Goal: Task Accomplishment & Management: Use online tool/utility

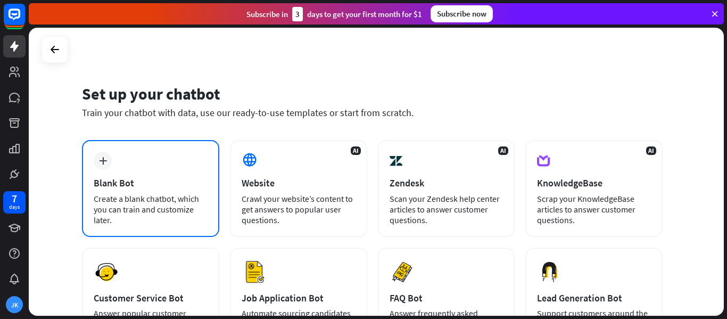
click at [145, 180] on div "Blank Bot" at bounding box center [151, 183] width 114 height 12
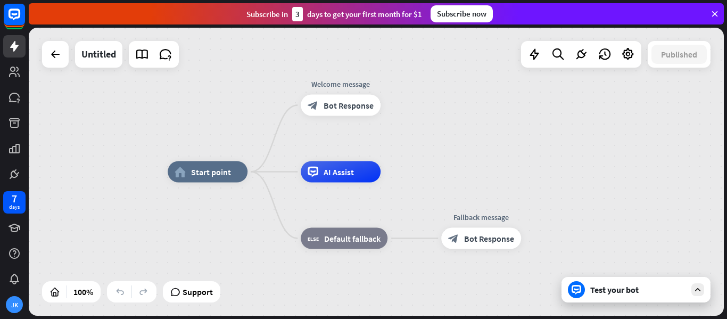
click at [628, 292] on div "Test your bot" at bounding box center [638, 289] width 96 height 11
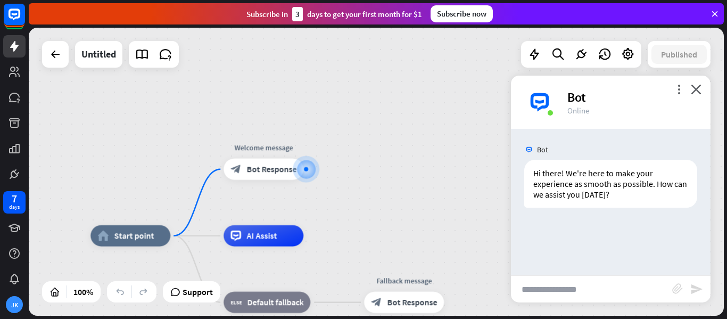
click at [573, 294] on input "text" at bounding box center [591, 289] width 161 height 27
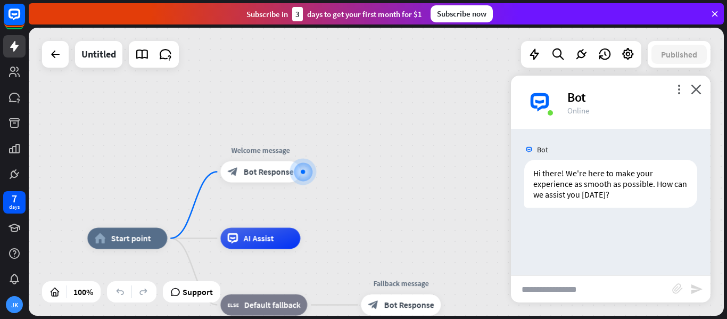
paste input "**********"
type input "*"
type input "**********"
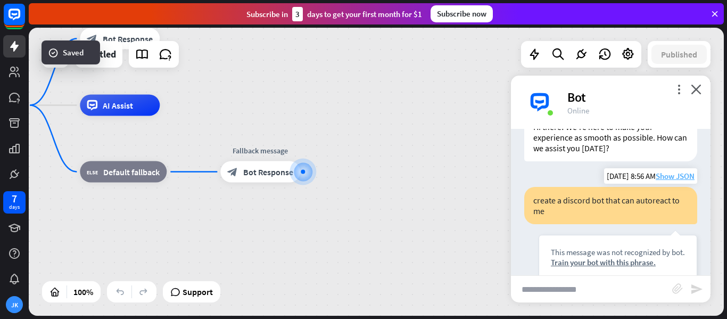
scroll to position [39, 0]
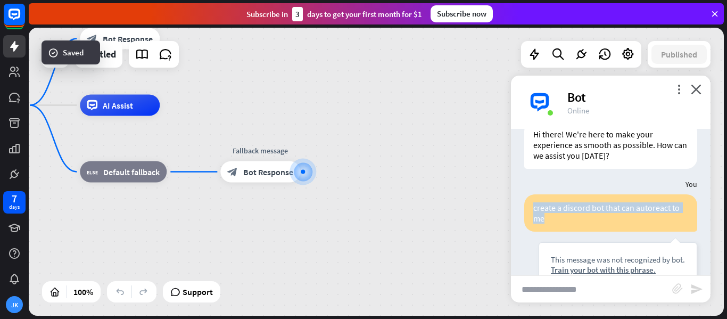
drag, startPoint x: 590, startPoint y: 219, endPoint x: 521, endPoint y: 203, distance: 70.6
click at [521, 203] on div "create a discord bot that can autoreact to me This message was not recognized b…" at bounding box center [610, 243] width 199 height 98
copy div "create a discord bot that can autoreact to me"
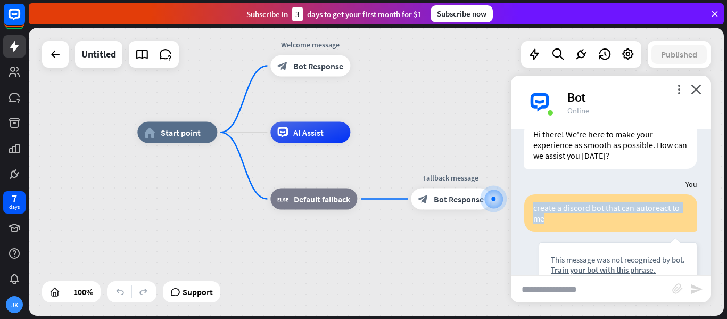
drag, startPoint x: 203, startPoint y: 120, endPoint x: 472, endPoint y: 147, distance: 271.1
click at [472, 147] on div "home_2 Start point Welcome message block_bot_response Bot Response AI Assist bl…" at bounding box center [484, 276] width 695 height 288
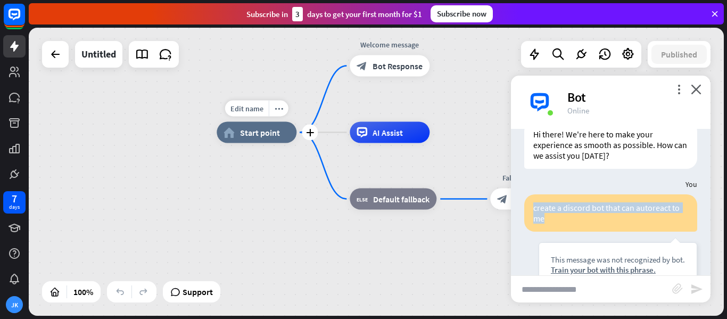
click at [238, 129] on div "home_2 Start point" at bounding box center [257, 132] width 80 height 21
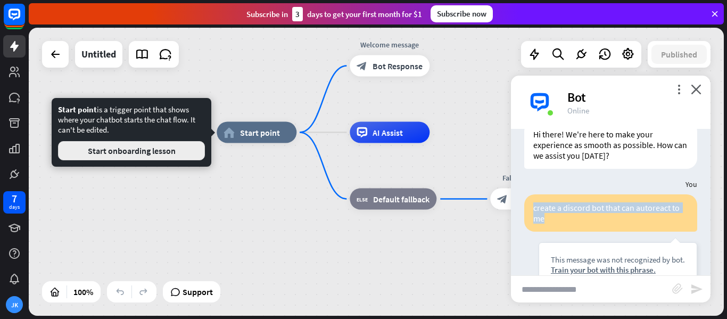
click at [141, 151] on button "Start onboarding lesson" at bounding box center [131, 150] width 147 height 19
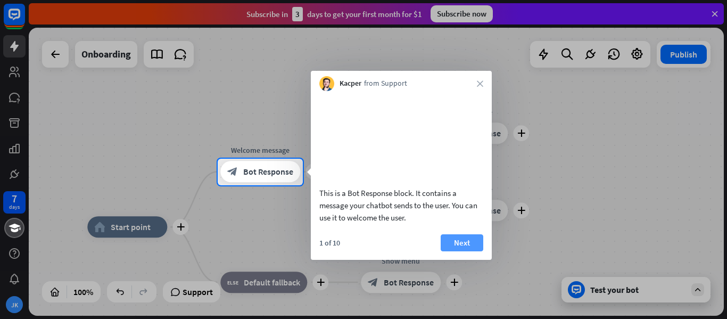
click at [468, 251] on button "Next" at bounding box center [461, 242] width 43 height 17
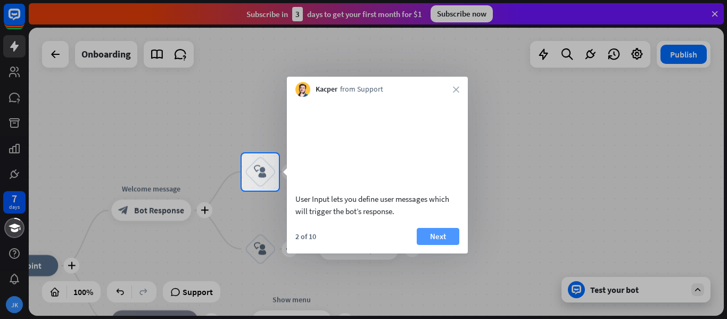
click at [436, 245] on button "Next" at bounding box center [438, 236] width 43 height 17
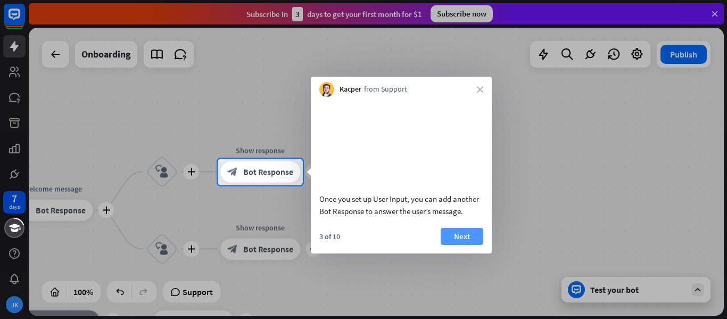
click at [445, 245] on button "Next" at bounding box center [461, 236] width 43 height 17
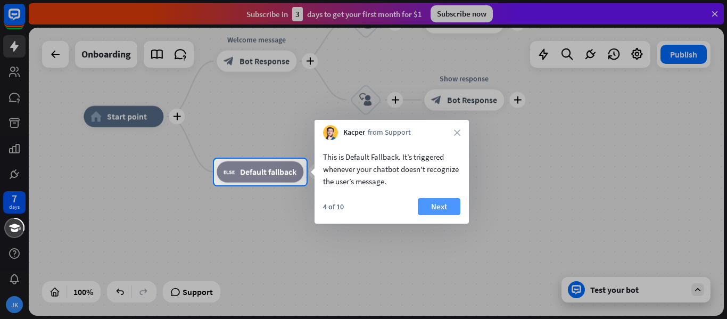
click at [437, 204] on button "Next" at bounding box center [439, 206] width 43 height 17
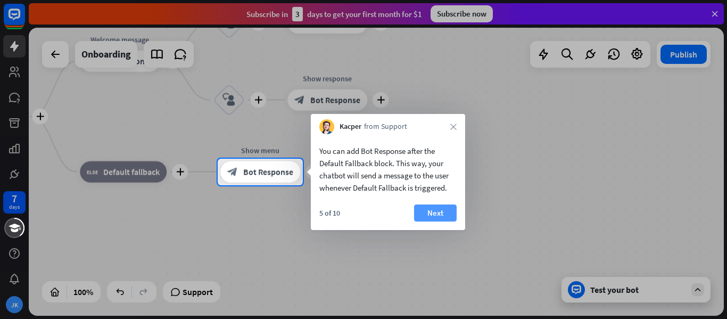
click at [438, 206] on button "Next" at bounding box center [435, 212] width 43 height 17
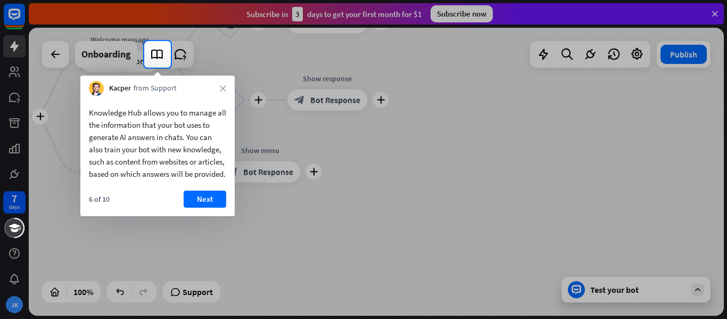
click at [513, 251] on div at bounding box center [363, 193] width 727 height 251
click at [213, 207] on button "Next" at bounding box center [205, 198] width 43 height 17
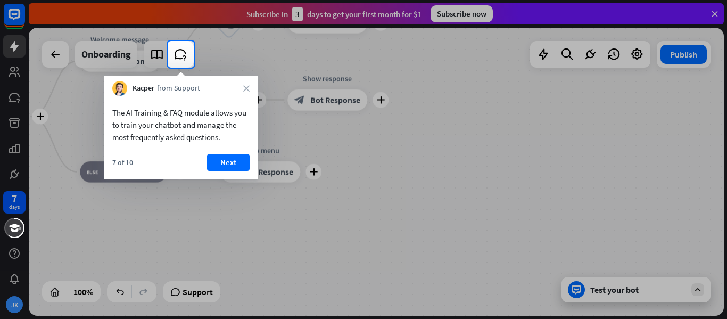
click at [251, 87] on div "Kacper from Support close" at bounding box center [181, 86] width 154 height 20
click at [251, 88] on div "Kacper from Support close" at bounding box center [181, 86] width 154 height 20
click at [235, 86] on div "Kacper from Support close" at bounding box center [181, 86] width 154 height 20
click at [249, 85] on icon "close" at bounding box center [246, 88] width 6 height 6
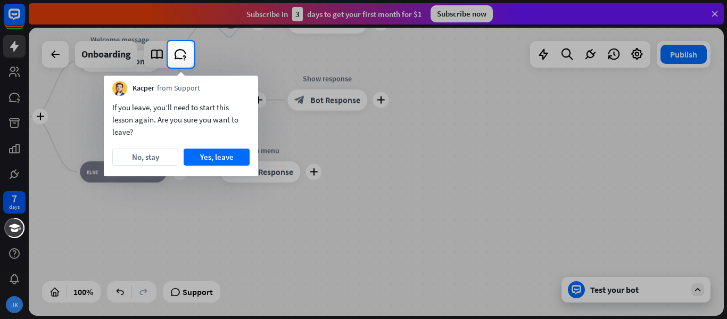
drag, startPoint x: 153, startPoint y: 161, endPoint x: 178, endPoint y: 207, distance: 52.3
click at [178, 207] on body "7 days [PERSON_NAME] close Product Help First steps Get started with ChatBot He…" at bounding box center [363, 159] width 727 height 319
click at [169, 159] on button "No, stay" at bounding box center [145, 156] width 66 height 17
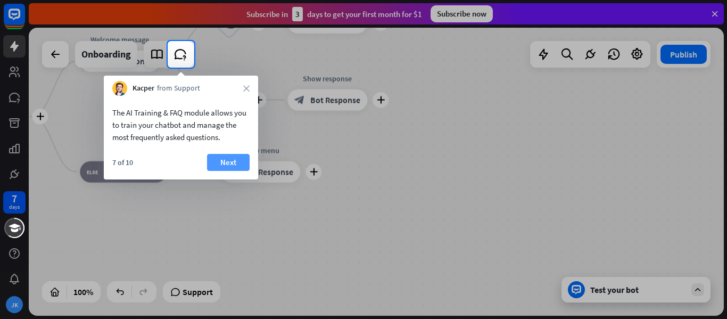
click at [232, 155] on button "Next" at bounding box center [228, 162] width 43 height 17
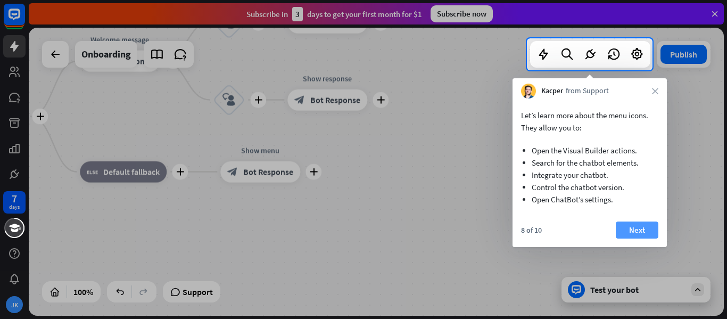
click at [641, 228] on button "Next" at bounding box center [636, 229] width 43 height 17
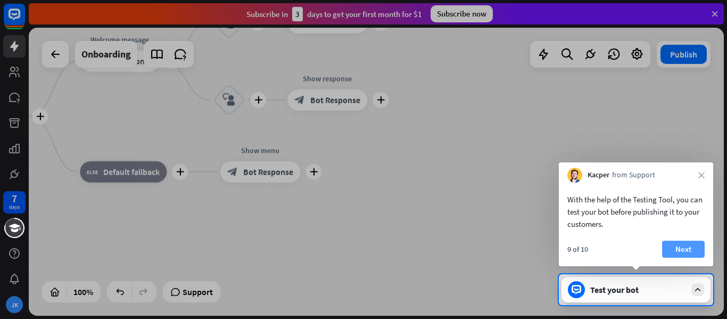
click at [675, 245] on button "Next" at bounding box center [683, 248] width 43 height 17
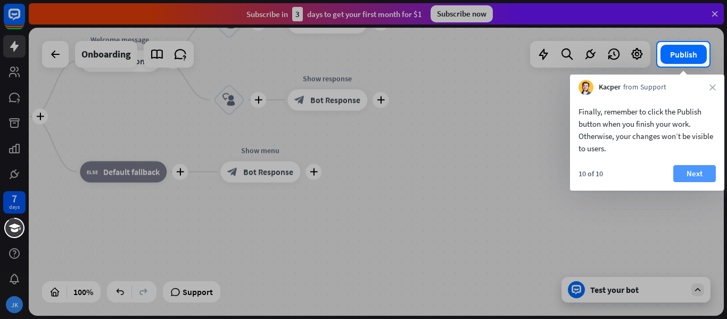
click at [680, 174] on button "Next" at bounding box center [694, 173] width 43 height 17
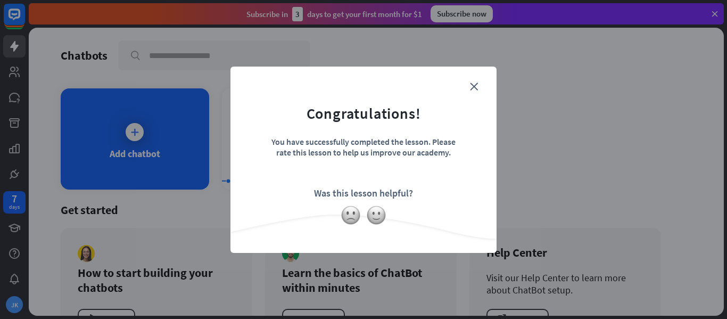
click at [473, 94] on form "Congratulations! You have successfully completed the lesson. Please rate this l…" at bounding box center [363, 143] width 239 height 127
click at [362, 212] on div at bounding box center [363, 215] width 266 height 20
click at [354, 212] on img at bounding box center [350, 215] width 20 height 20
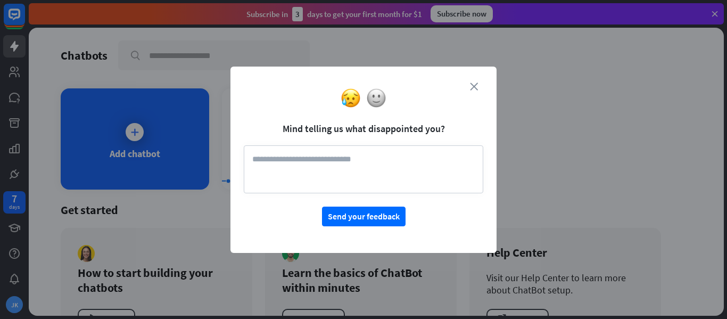
click at [474, 86] on icon "close" at bounding box center [474, 86] width 8 height 8
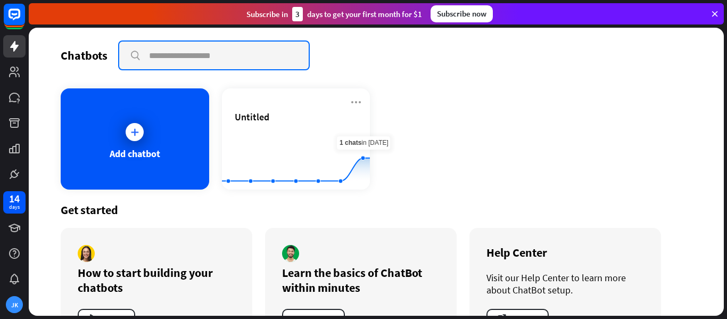
click at [205, 59] on input "text" at bounding box center [213, 55] width 189 height 28
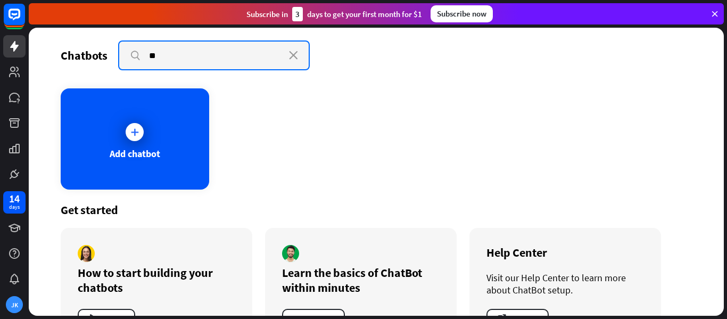
type input "*"
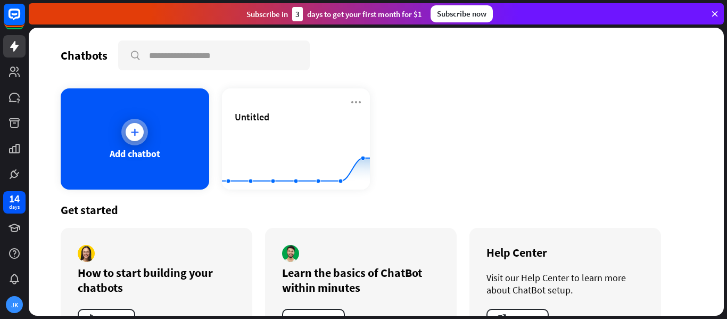
click at [141, 154] on div "Add chatbot" at bounding box center [135, 153] width 51 height 12
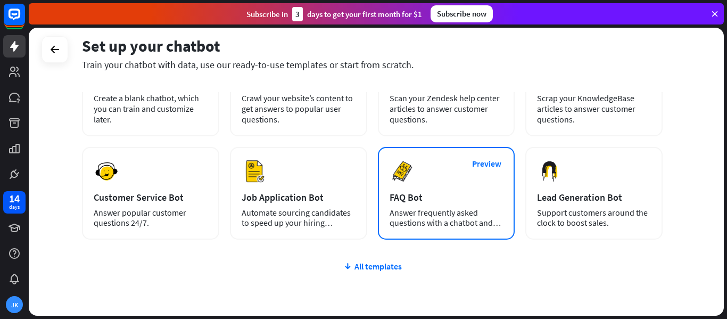
scroll to position [113, 0]
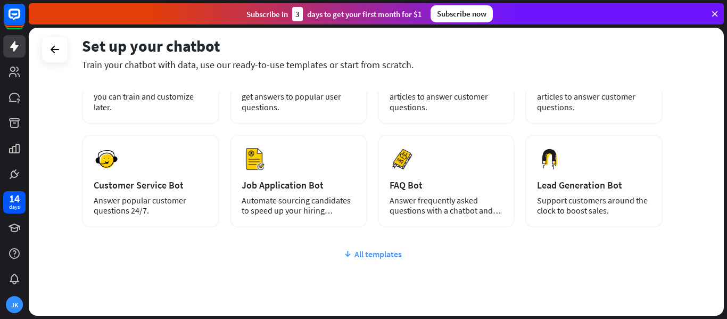
click at [396, 254] on div "All templates" at bounding box center [372, 253] width 580 height 11
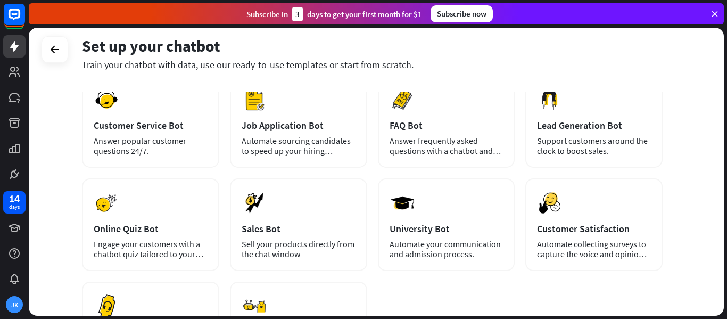
scroll to position [0, 0]
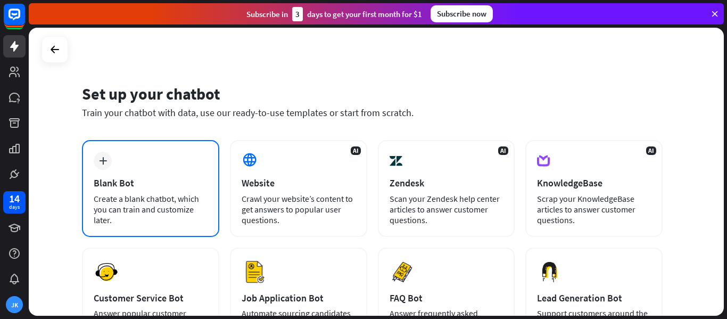
click at [194, 188] on div "Blank Bot" at bounding box center [151, 183] width 114 height 12
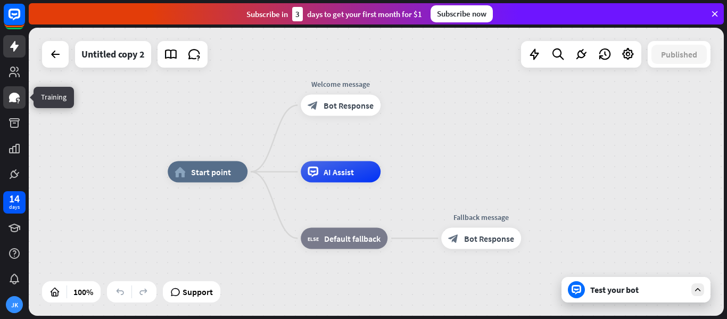
click at [17, 96] on icon at bounding box center [14, 98] width 11 height 10
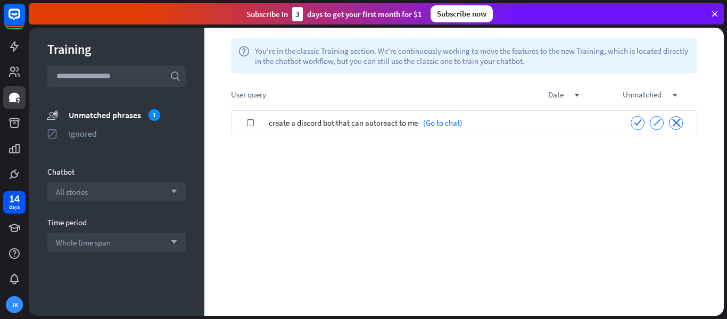
click at [291, 123] on span "create a discord bot that can autoreact to me" at bounding box center [343, 122] width 149 height 25
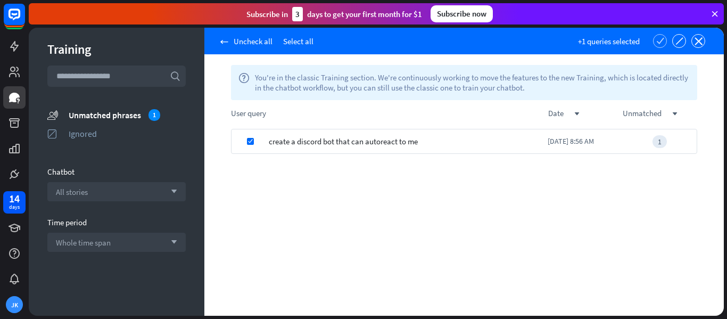
click at [660, 38] on icon "check" at bounding box center [660, 41] width 8 height 8
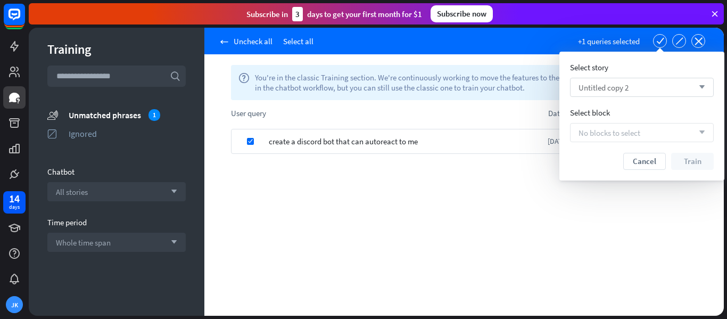
click at [657, 91] on div "Untitled copy 2 arrow_down" at bounding box center [642, 87] width 144 height 19
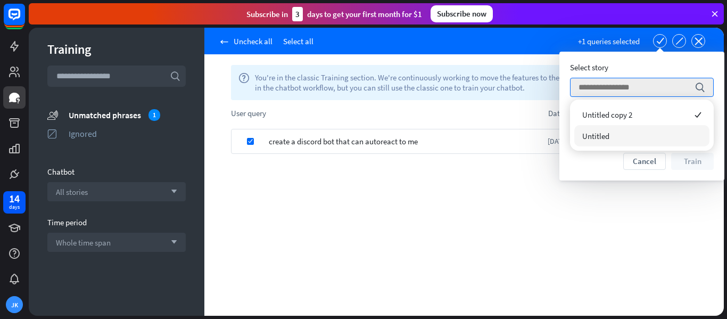
click at [595, 131] on span "Untitled" at bounding box center [595, 136] width 27 height 10
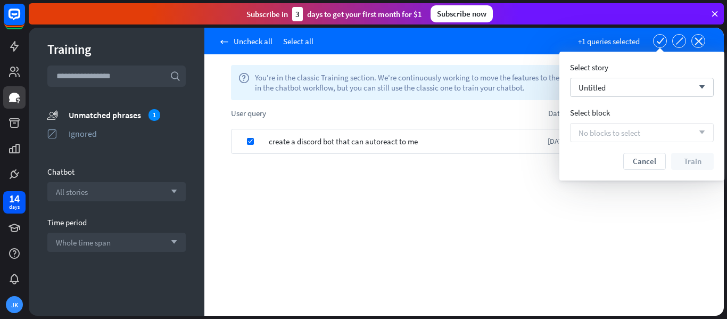
click at [636, 130] on span "No blocks to select" at bounding box center [609, 133] width 62 height 10
drag, startPoint x: 421, startPoint y: 221, endPoint x: 299, endPoint y: 234, distance: 123.0
click at [370, 232] on div "check create a discord bot that can autoreact to me [DATE] 8:56 AM 1" at bounding box center [463, 222] width 519 height 187
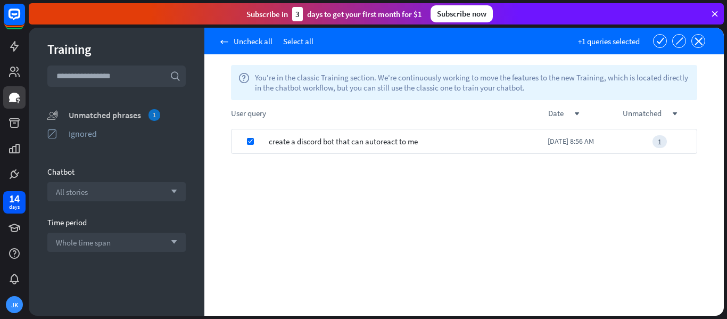
click at [91, 113] on div "Unmatched phrases 1" at bounding box center [127, 115] width 117 height 12
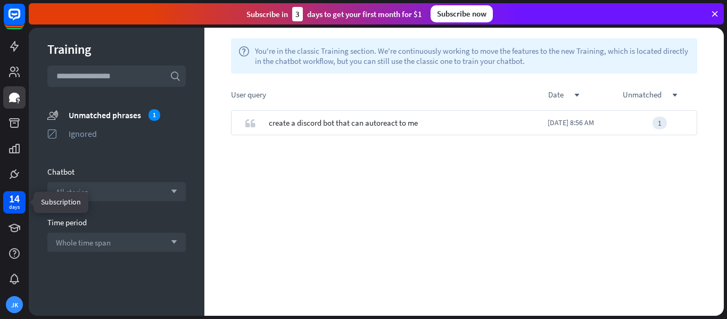
click at [15, 200] on div "14" at bounding box center [14, 199] width 11 height 10
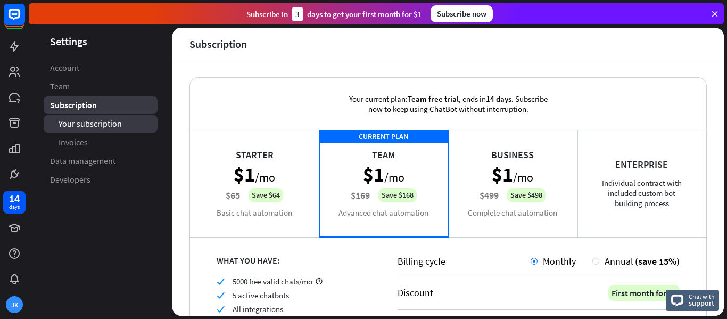
click at [100, 120] on span "Your subscription" at bounding box center [90, 123] width 63 height 11
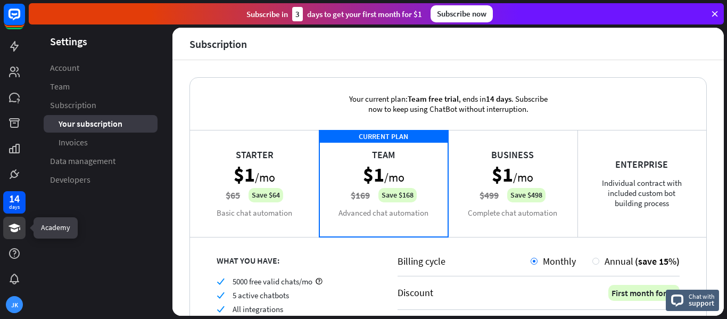
click at [11, 224] on icon at bounding box center [15, 227] width 12 height 9
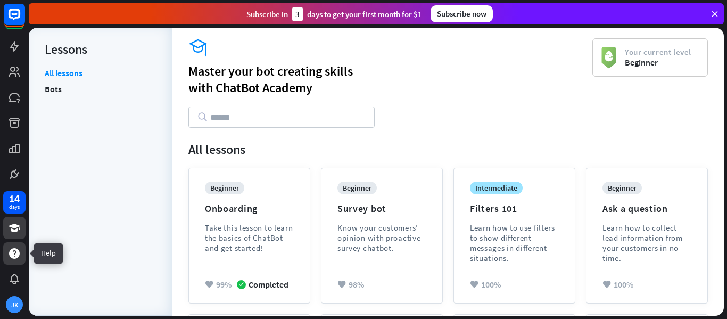
click at [15, 247] on icon at bounding box center [14, 253] width 13 height 13
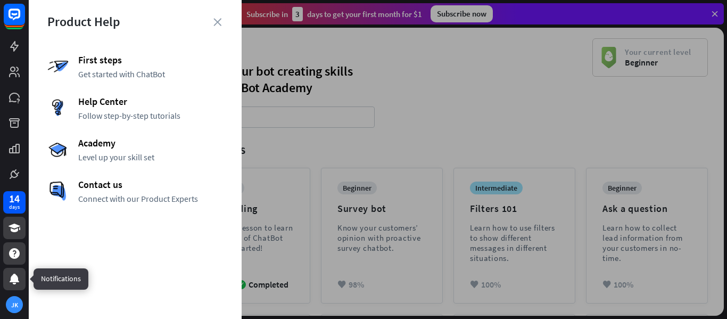
click at [19, 282] on icon at bounding box center [14, 278] width 13 height 13
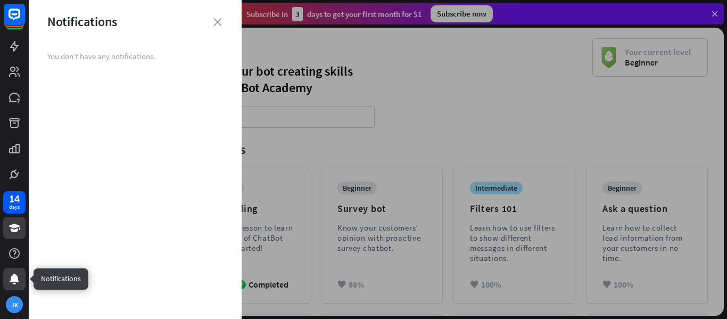
click at [23, 279] on div at bounding box center [14, 279] width 22 height 22
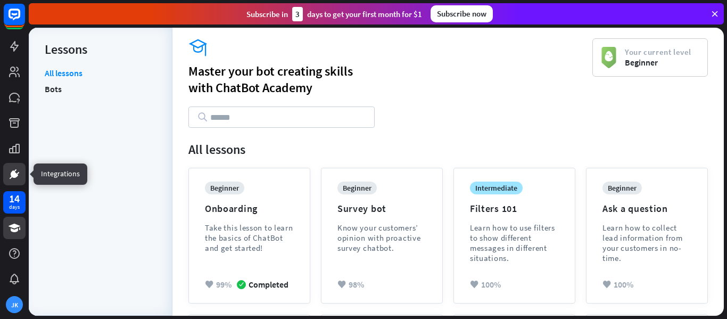
click at [20, 173] on icon at bounding box center [14, 174] width 13 height 13
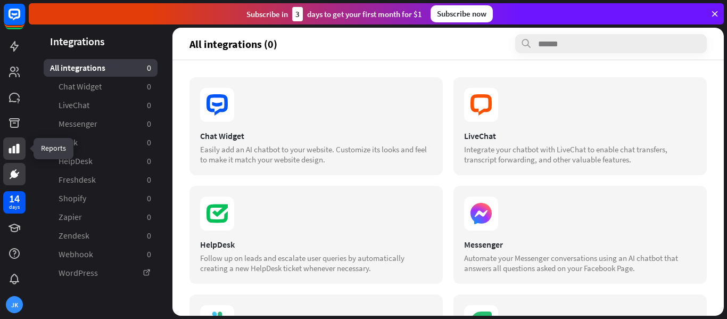
click at [20, 153] on icon at bounding box center [14, 148] width 13 height 13
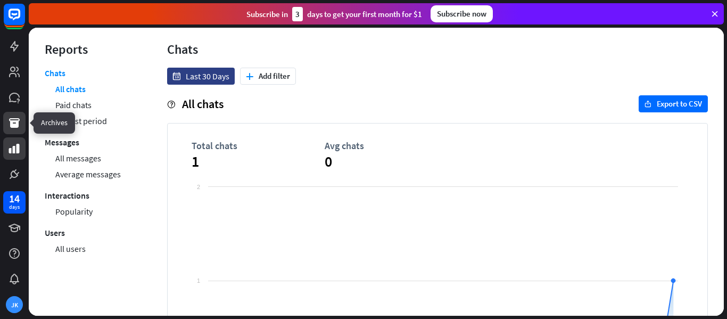
click at [18, 123] on icon at bounding box center [14, 123] width 11 height 10
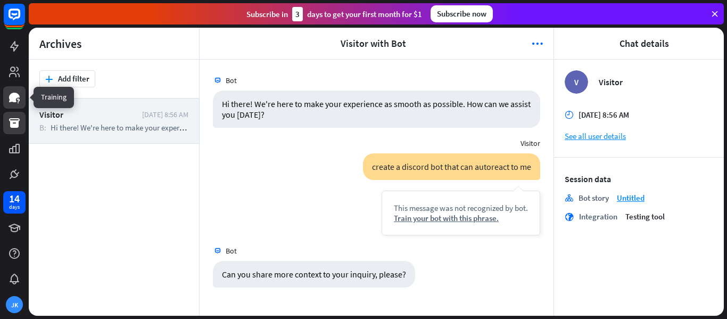
click at [16, 105] on link at bounding box center [14, 97] width 22 height 22
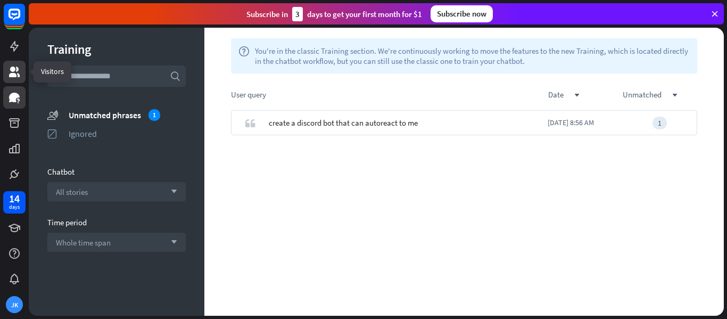
click at [17, 70] on icon at bounding box center [14, 71] width 11 height 11
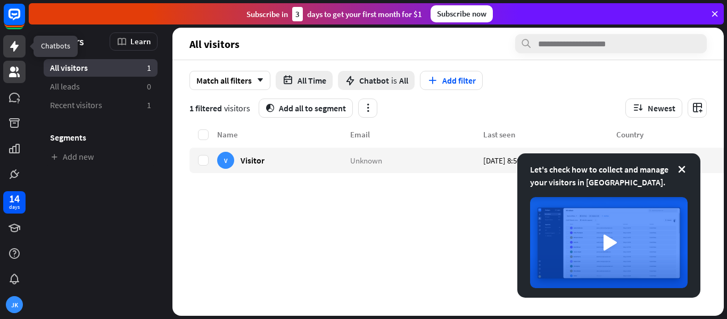
click at [18, 48] on icon at bounding box center [14, 46] width 13 height 13
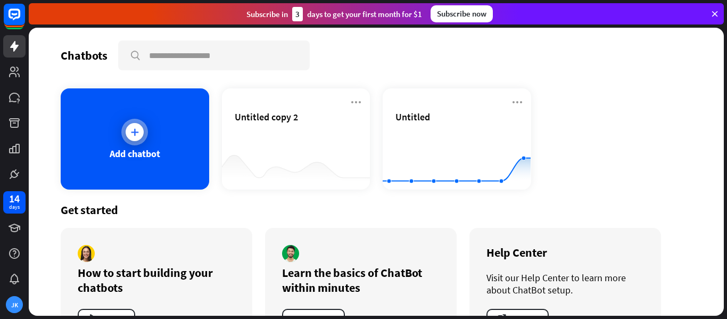
click at [199, 140] on div "Add chatbot" at bounding box center [135, 138] width 148 height 101
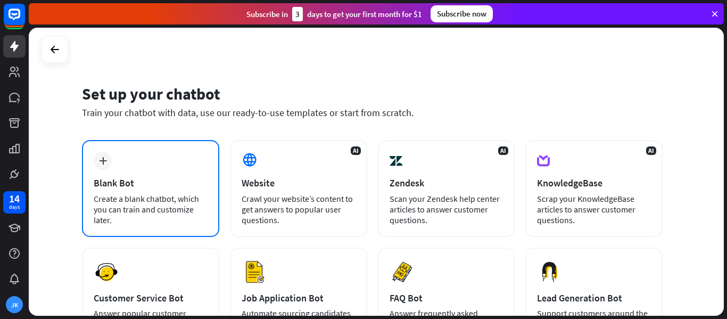
click at [156, 180] on div "Blank Bot" at bounding box center [151, 183] width 114 height 12
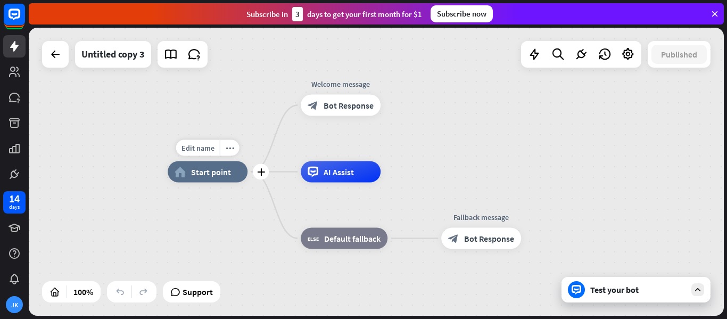
click at [213, 169] on span "Start point" at bounding box center [211, 171] width 40 height 11
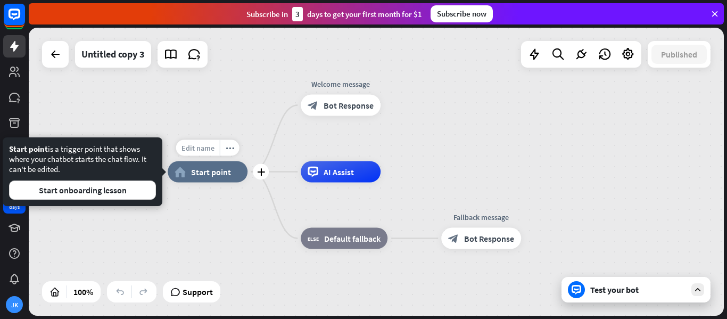
click at [203, 146] on span "Edit name" at bounding box center [197, 148] width 33 height 10
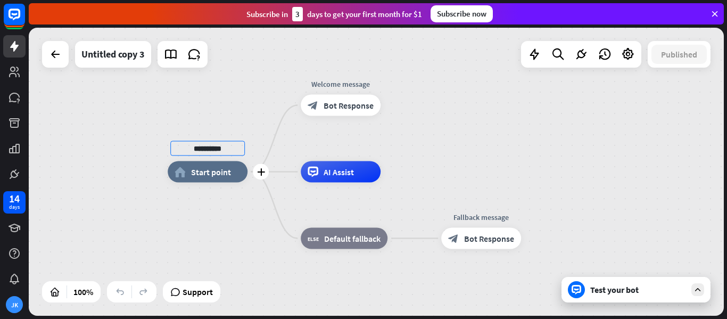
type input "**********"
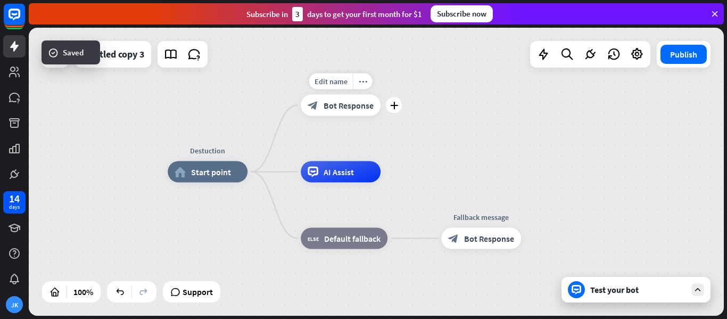
click at [348, 109] on span "Bot Response" at bounding box center [348, 105] width 50 height 11
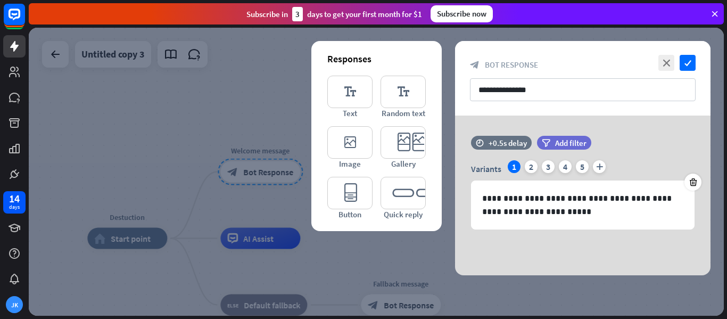
click at [256, 43] on div at bounding box center [376, 172] width 695 height 288
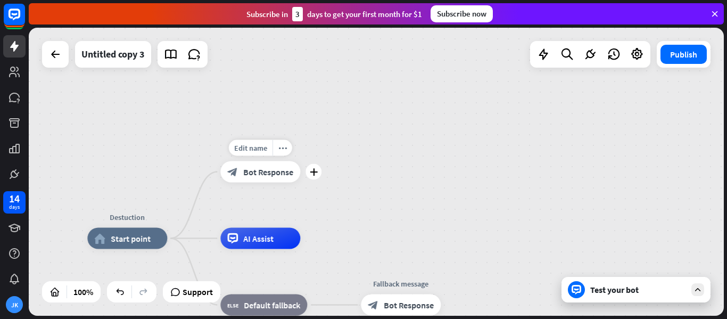
click at [253, 164] on div "block_bot_response Bot Response" at bounding box center [260, 171] width 80 height 21
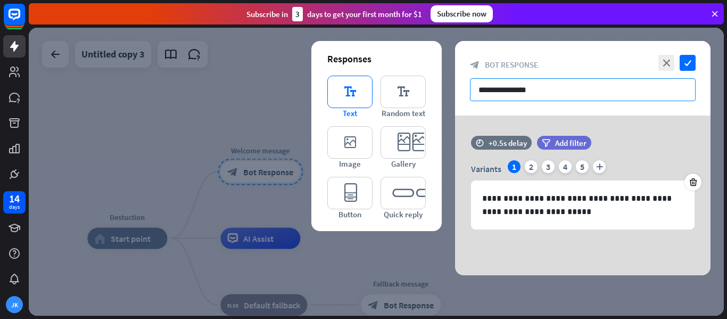
drag, startPoint x: 541, startPoint y: 94, endPoint x: 367, endPoint y: 94, distance: 173.9
click at [455, 94] on div "**********" at bounding box center [582, 158] width 255 height 234
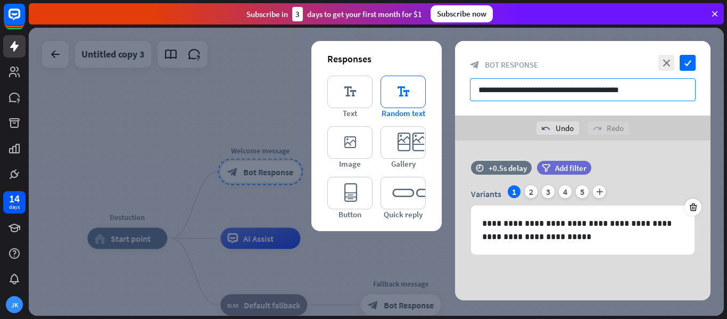
type input "**********"
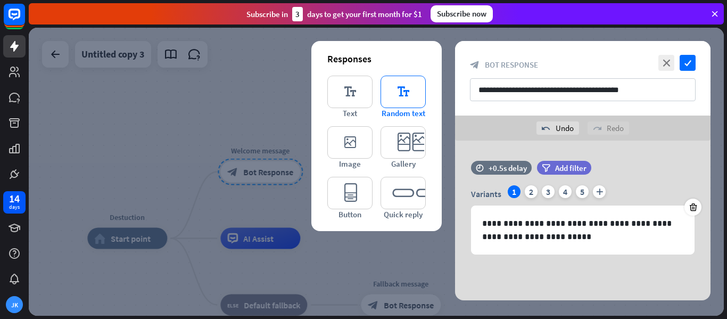
click at [412, 87] on icon "editor_text" at bounding box center [402, 92] width 45 height 32
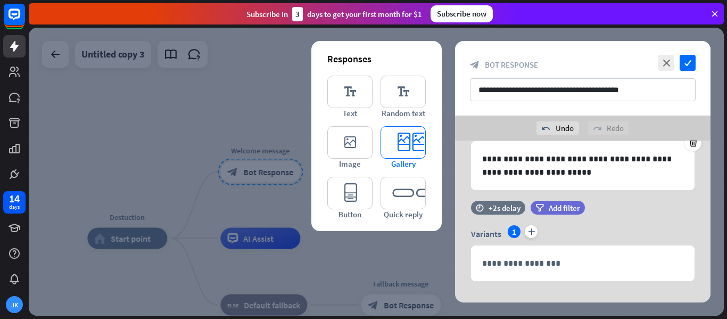
scroll to position [80, 0]
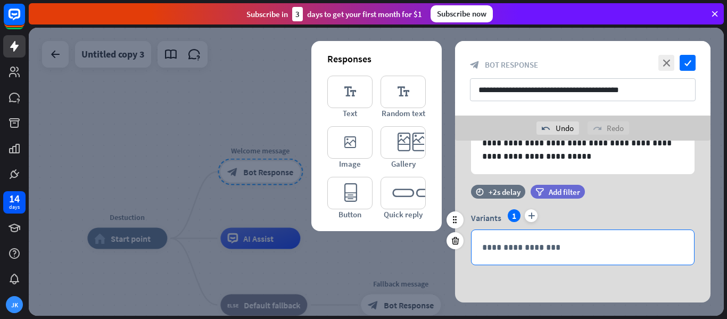
click at [614, 242] on p "**********" at bounding box center [582, 246] width 201 height 13
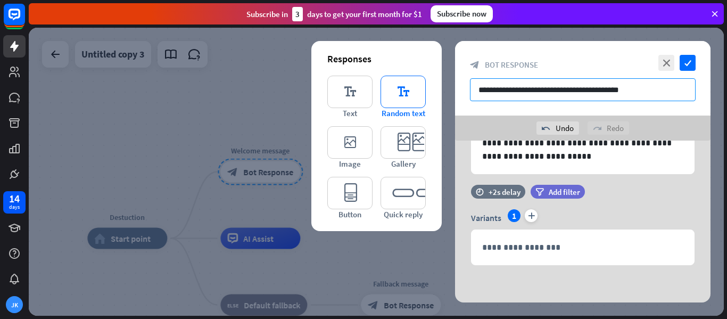
drag, startPoint x: 645, startPoint y: 93, endPoint x: 414, endPoint y: 92, distance: 230.9
click at [455, 92] on div "**********" at bounding box center [582, 171] width 255 height 261
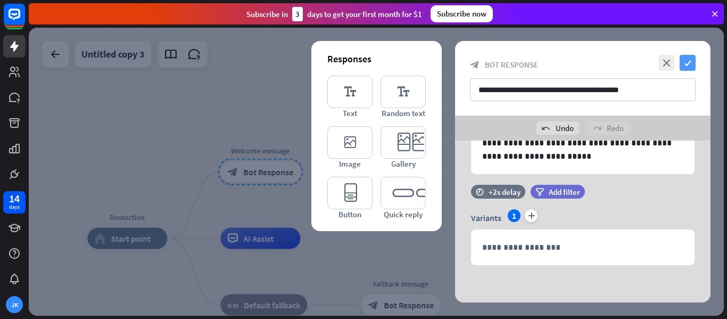
click at [685, 66] on icon "check" at bounding box center [687, 63] width 16 height 16
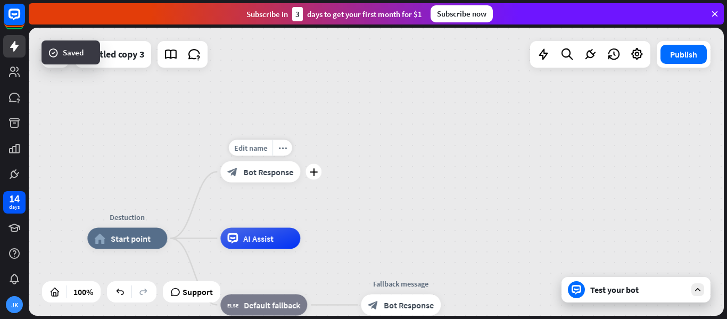
click at [273, 177] on div "block_bot_response Bot Response" at bounding box center [260, 171] width 80 height 21
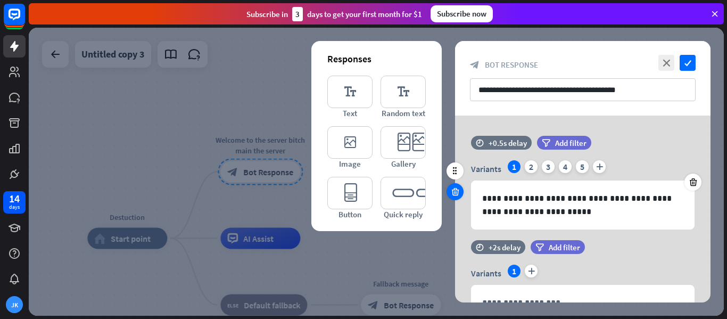
click at [448, 195] on div at bounding box center [454, 191] width 17 height 17
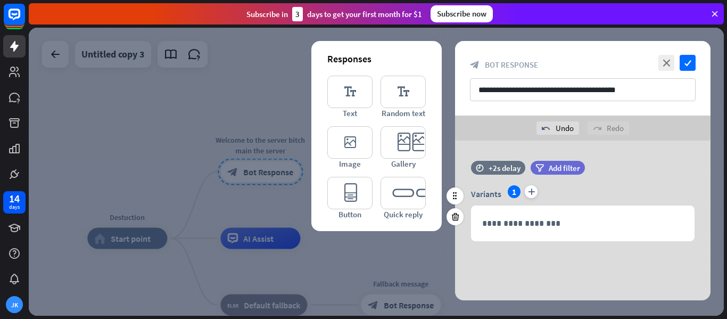
click at [464, 215] on div "**********" at bounding box center [582, 213] width 255 height 56
click at [453, 215] on icon at bounding box center [455, 217] width 10 height 10
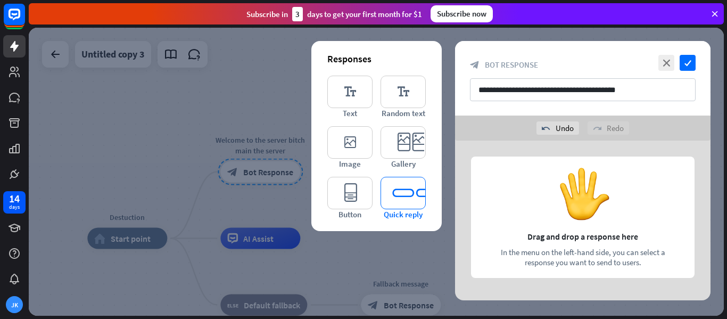
click at [418, 195] on icon "editor_quick_replies" at bounding box center [402, 193] width 45 height 32
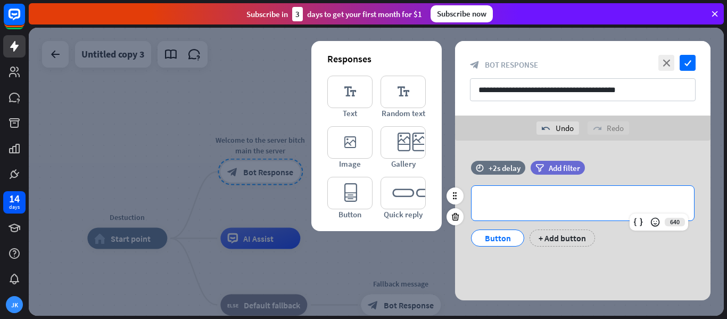
click at [546, 204] on p "**********" at bounding box center [582, 202] width 201 height 13
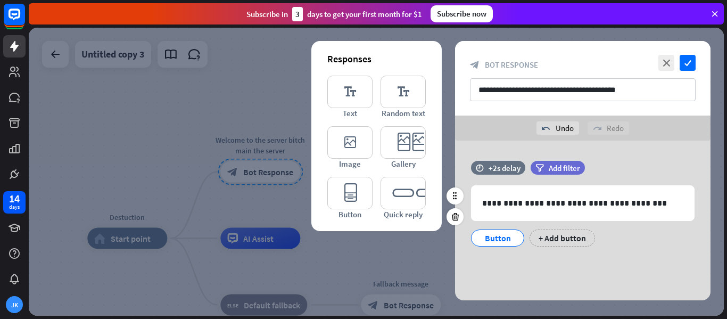
click at [549, 228] on div "Button + Add button" at bounding box center [579, 235] width 223 height 22
click at [551, 232] on div "+ Add button" at bounding box center [561, 237] width 65 height 17
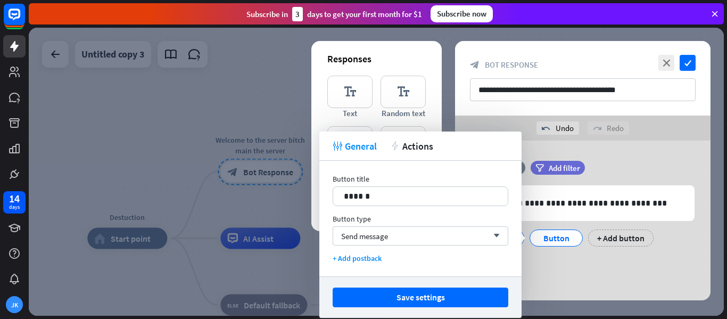
click at [651, 155] on div "**********" at bounding box center [582, 220] width 255 height 160
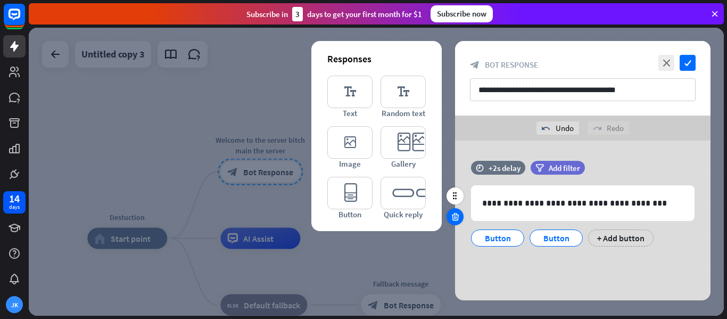
click at [458, 217] on icon at bounding box center [455, 217] width 10 height 10
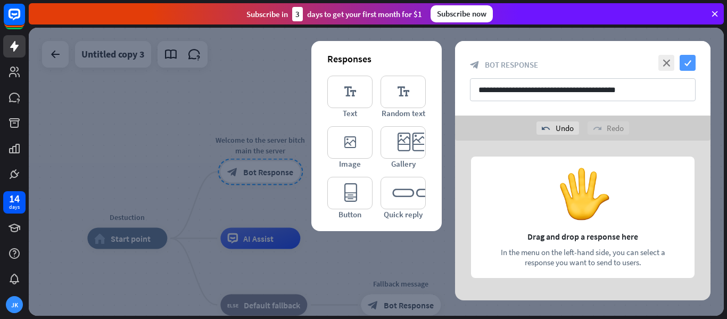
click at [690, 60] on icon "check" at bounding box center [687, 63] width 16 height 16
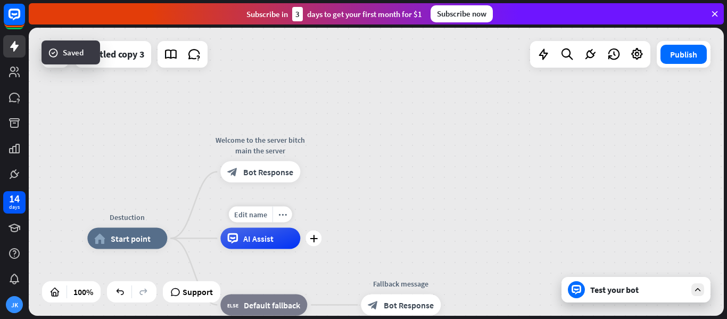
click at [279, 238] on div "AI Assist" at bounding box center [260, 238] width 80 height 21
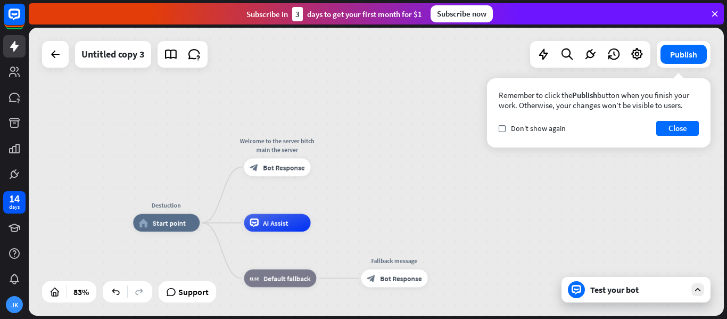
click at [384, 160] on div "Destuction home_2 Start point Welcome to the server bitch main the server block…" at bounding box center [376, 172] width 695 height 288
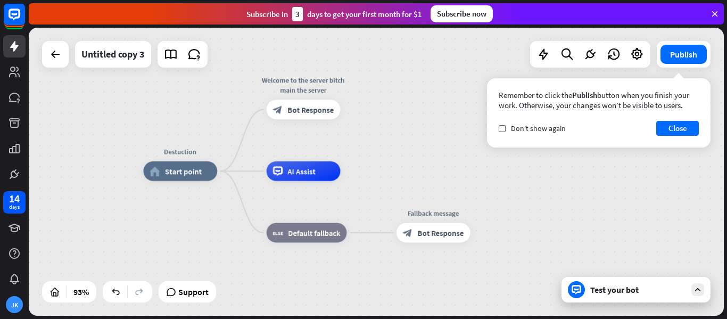
drag, startPoint x: 372, startPoint y: 185, endPoint x: 503, endPoint y: 59, distance: 182.1
click at [504, 59] on div "Destuction home_2 Start point Welcome to the server bitch main the server block…" at bounding box center [376, 172] width 695 height 288
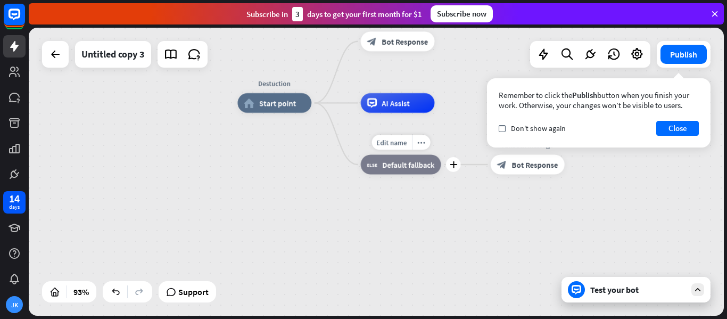
click at [394, 174] on div "Edit name more_horiz plus block_fallback Default fallback" at bounding box center [401, 164] width 80 height 20
click at [405, 169] on span "Default fallback" at bounding box center [408, 165] width 52 height 10
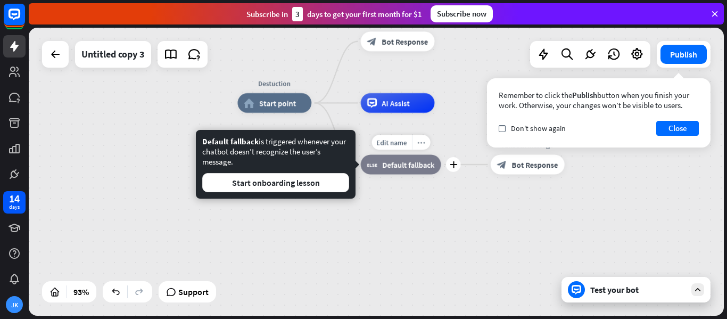
click at [423, 136] on div "more_horiz" at bounding box center [421, 142] width 18 height 15
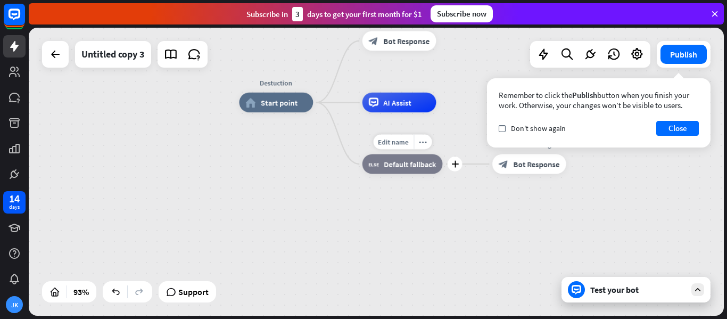
drag, startPoint x: 377, startPoint y: 176, endPoint x: 386, endPoint y: 171, distance: 10.0
click at [380, 173] on div "Edit name more_horiz plus block_fallback Default fallback" at bounding box center [402, 164] width 80 height 20
click at [386, 171] on div "block_fallback Default fallback" at bounding box center [402, 164] width 80 height 20
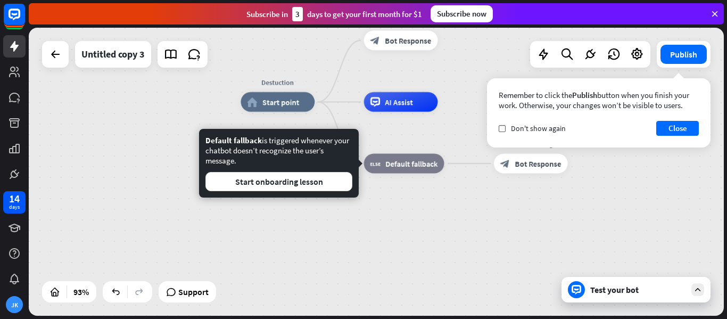
click at [335, 168] on div "Default fallback is triggered whenever your chatbot doesn’t recognize the user’…" at bounding box center [278, 163] width 147 height 56
click at [334, 169] on div "Default fallback is triggered whenever your chatbot doesn’t recognize the user’…" at bounding box center [278, 163] width 147 height 56
click at [331, 177] on button "Start onboarding lesson" at bounding box center [278, 181] width 147 height 19
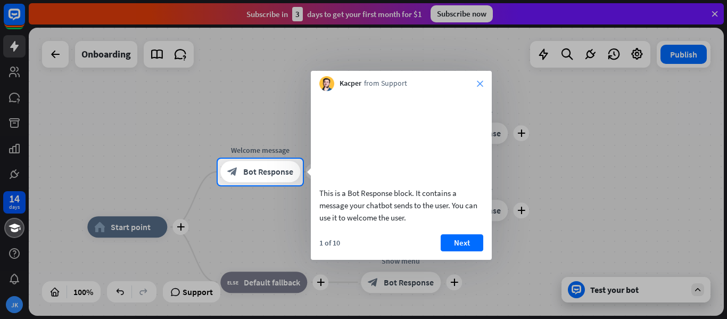
click at [478, 81] on div "Kacper from Support close" at bounding box center [401, 81] width 181 height 20
click at [478, 81] on icon "close" at bounding box center [480, 83] width 6 height 6
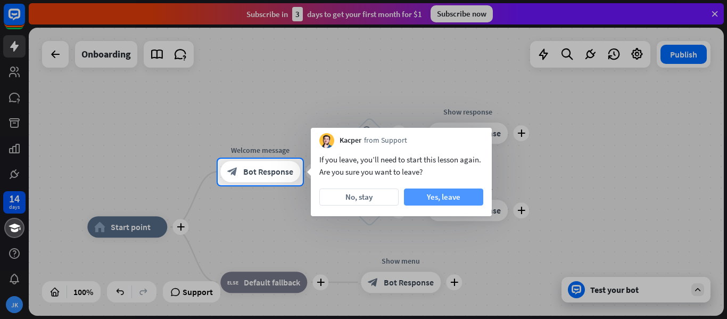
click at [479, 194] on button "Yes, leave" at bounding box center [443, 196] width 79 height 17
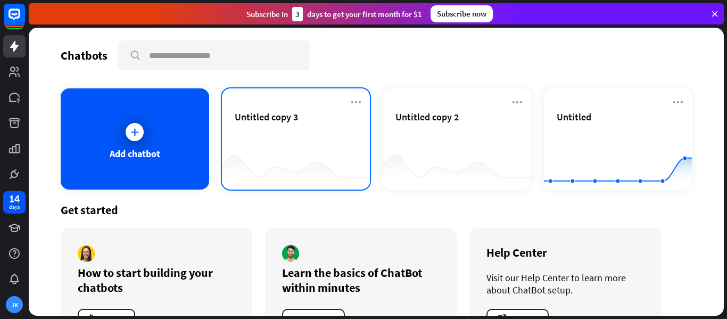
click at [324, 124] on div "Untitled copy 3" at bounding box center [296, 129] width 123 height 37
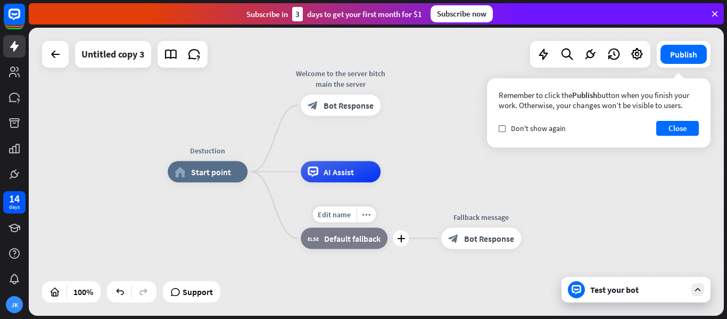
click at [350, 240] on span "Default fallback" at bounding box center [352, 238] width 56 height 11
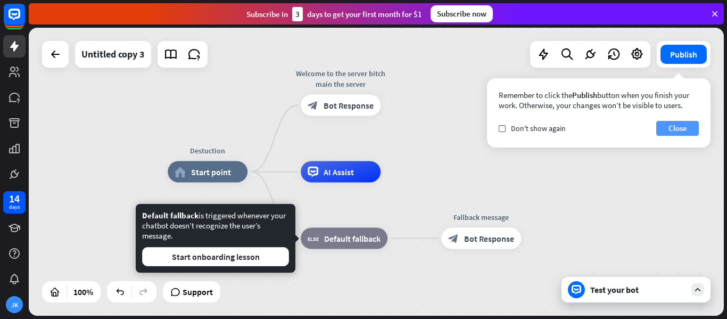
click at [678, 124] on button "Close" at bounding box center [677, 128] width 43 height 15
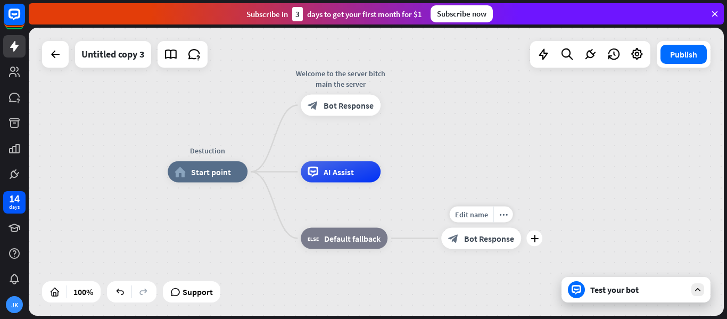
click at [475, 245] on div "block_bot_response Bot Response" at bounding box center [481, 238] width 80 height 21
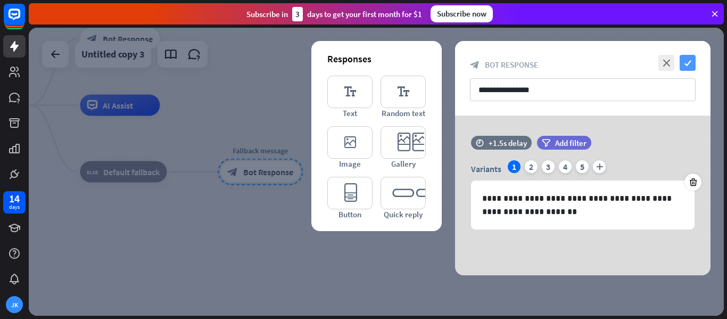
click at [690, 60] on icon "check" at bounding box center [687, 63] width 16 height 16
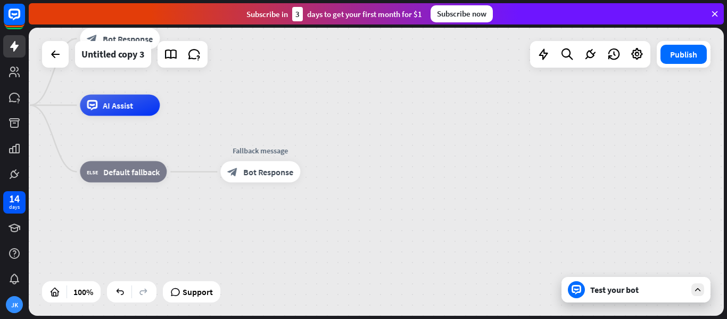
click at [588, 281] on div "Test your bot" at bounding box center [635, 290] width 149 height 26
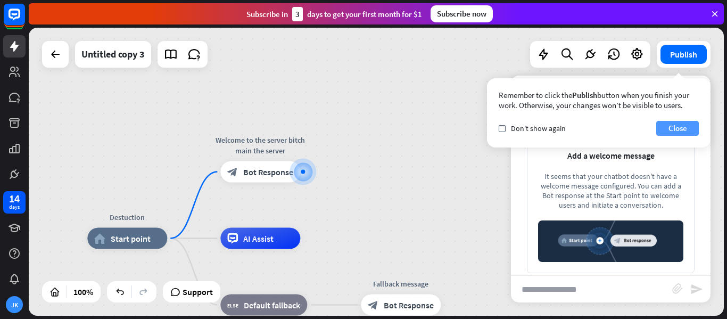
click at [678, 130] on button "Close" at bounding box center [677, 128] width 43 height 15
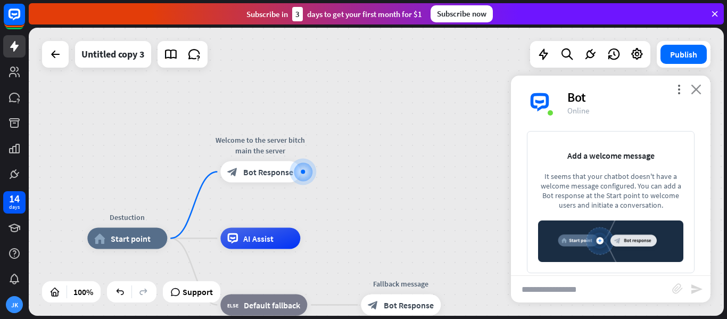
click at [691, 84] on icon "close" at bounding box center [695, 89] width 11 height 10
